Goal: Navigation & Orientation: Find specific page/section

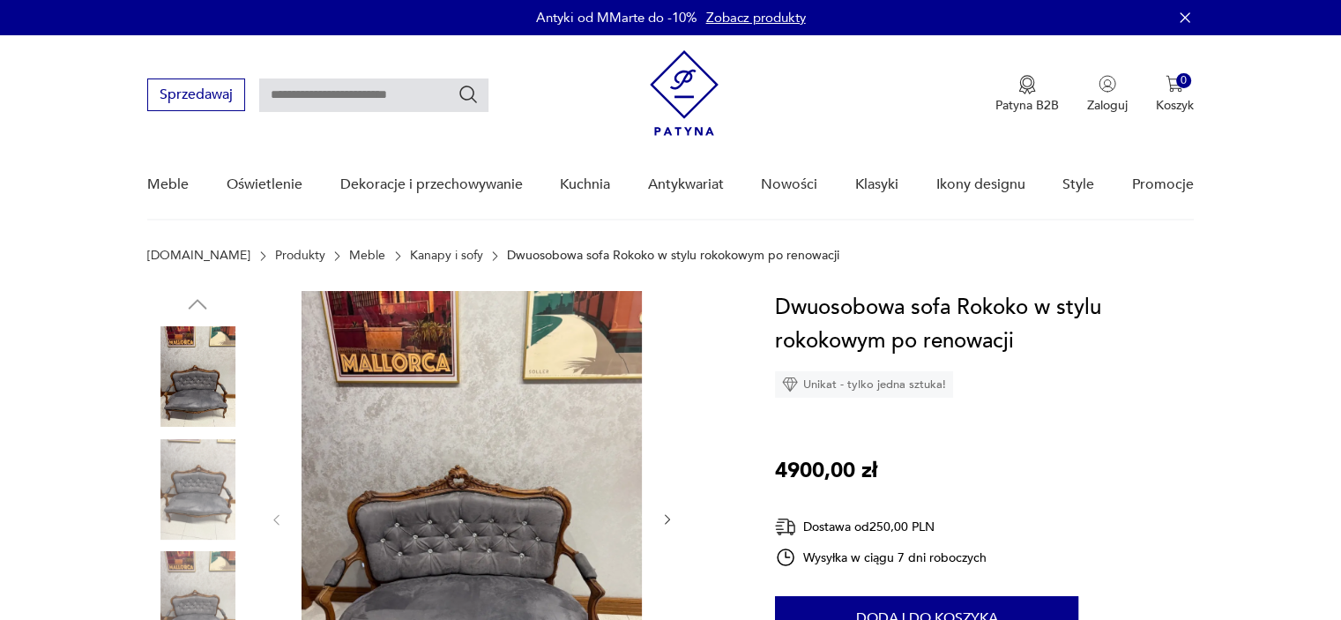
click at [67, 143] on nav "Sprzedawaj Patyna B2B Zaloguj 0 Koszyk Twój koszyk ( 0 ) Brak produktów w koszy…" at bounding box center [670, 127] width 1341 height 185
click at [410, 250] on link "Kanapy i sofy" at bounding box center [446, 256] width 73 height 14
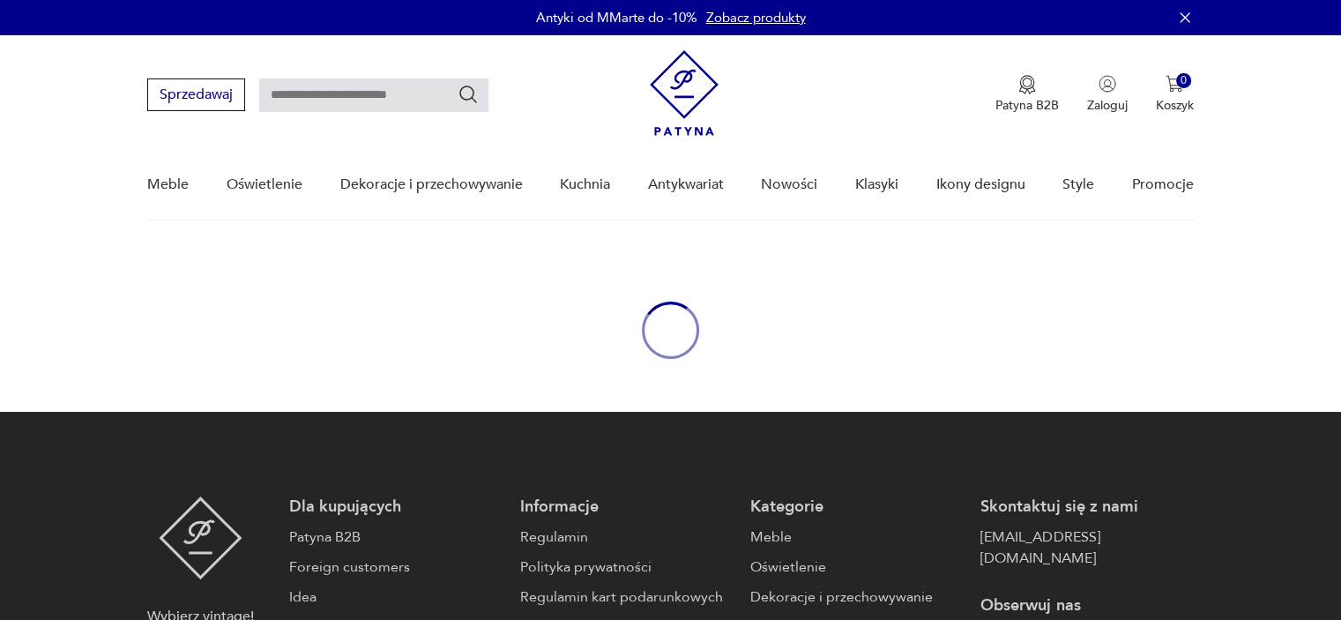
click at [374, 253] on div "oval-loading" at bounding box center [670, 330] width 1341 height 163
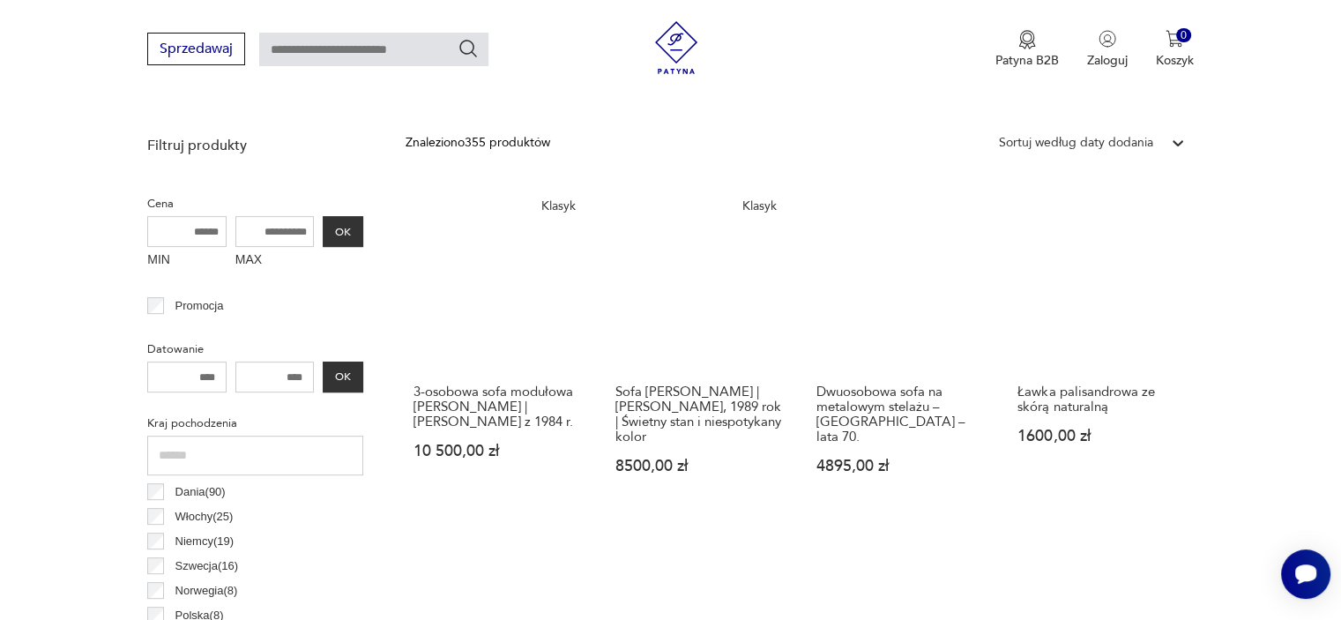
scroll to position [864, 0]
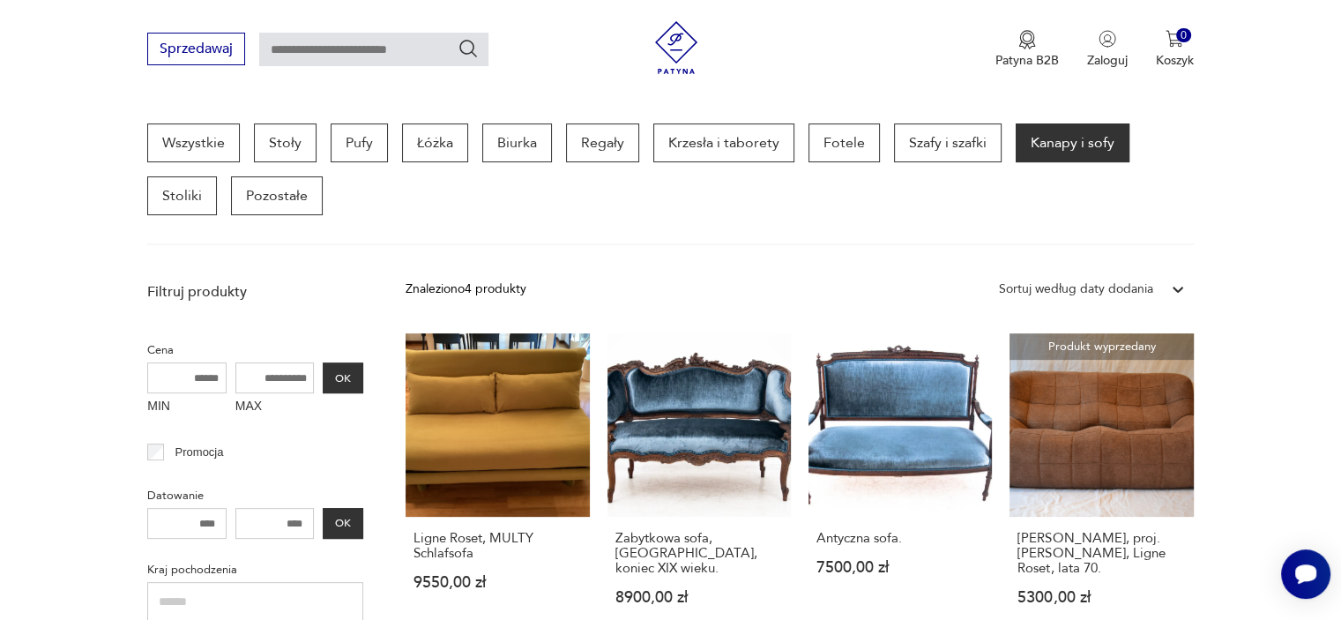
scroll to position [401, 0]
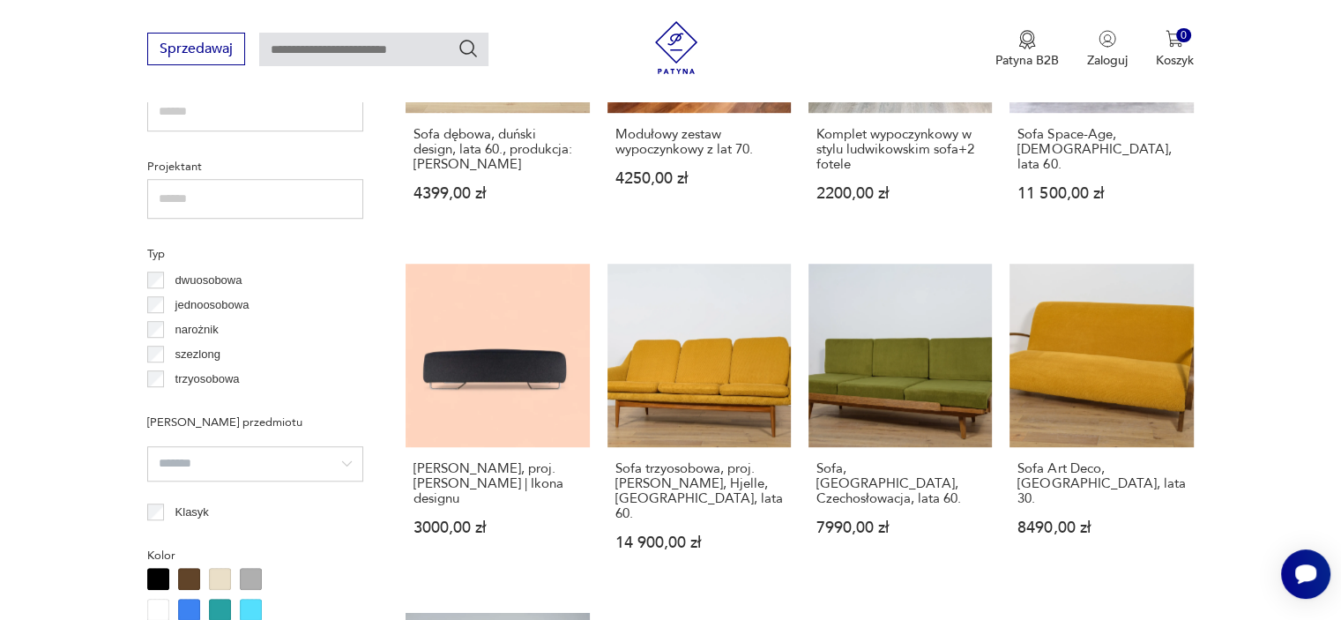
scroll to position [1286, 0]
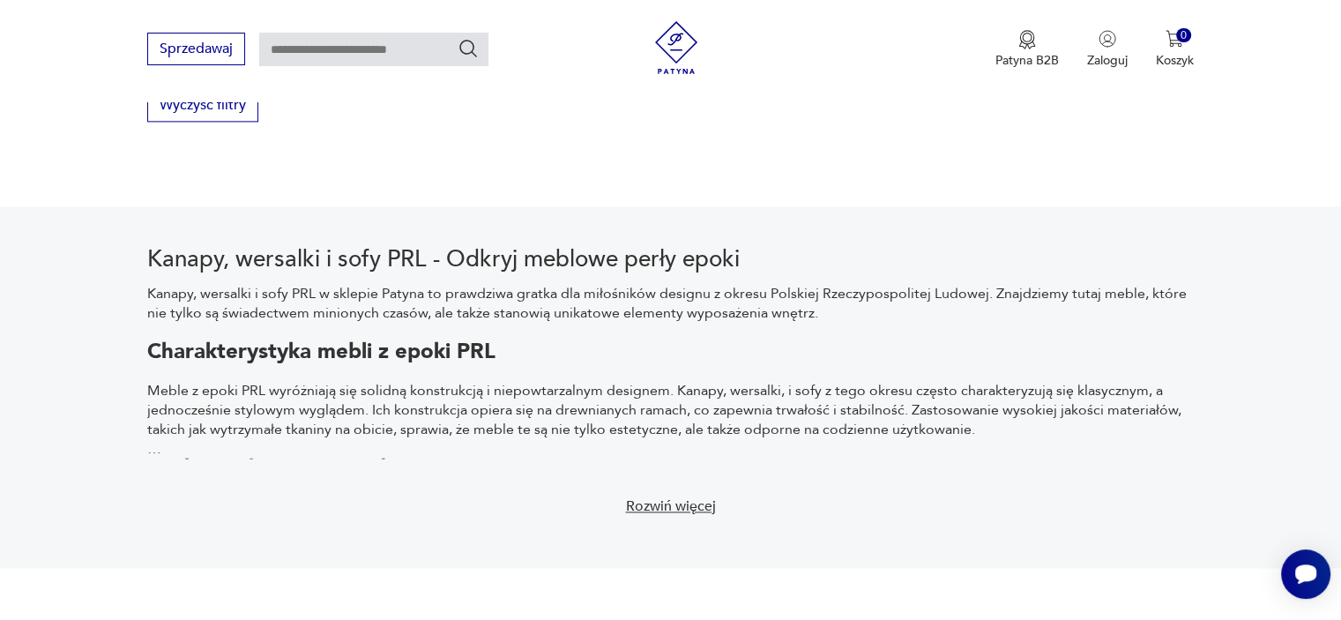
scroll to position [213, 0]
